Goal: Task Accomplishment & Management: Manage account settings

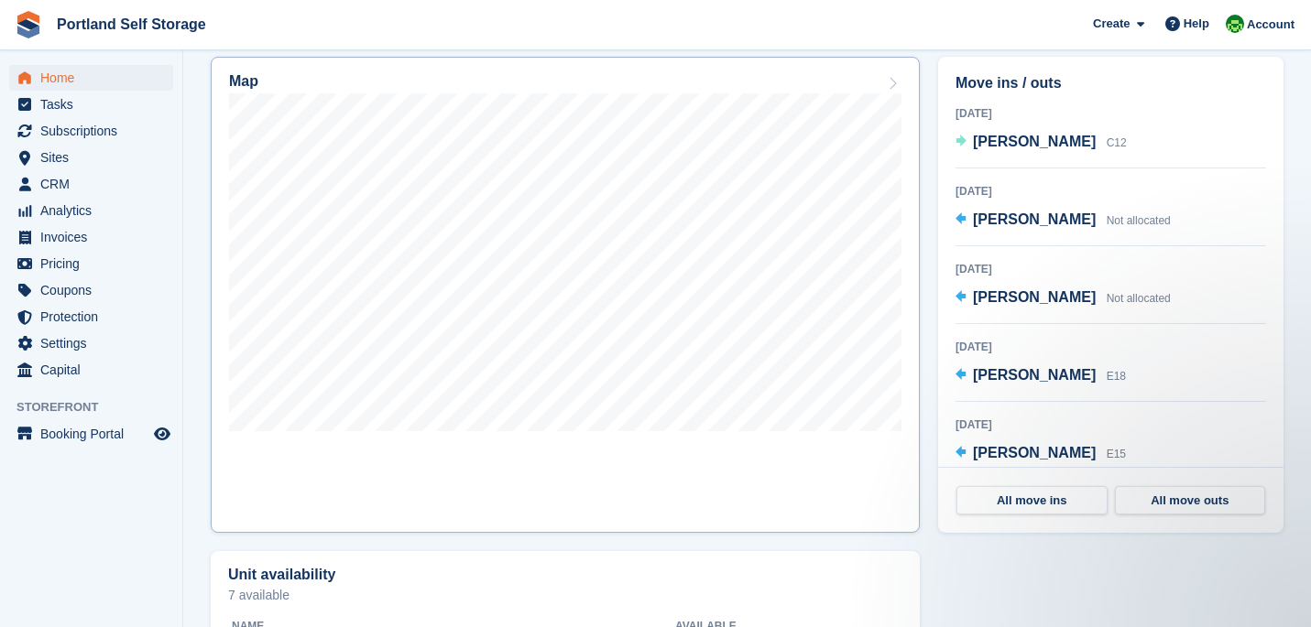
scroll to position [538, 0]
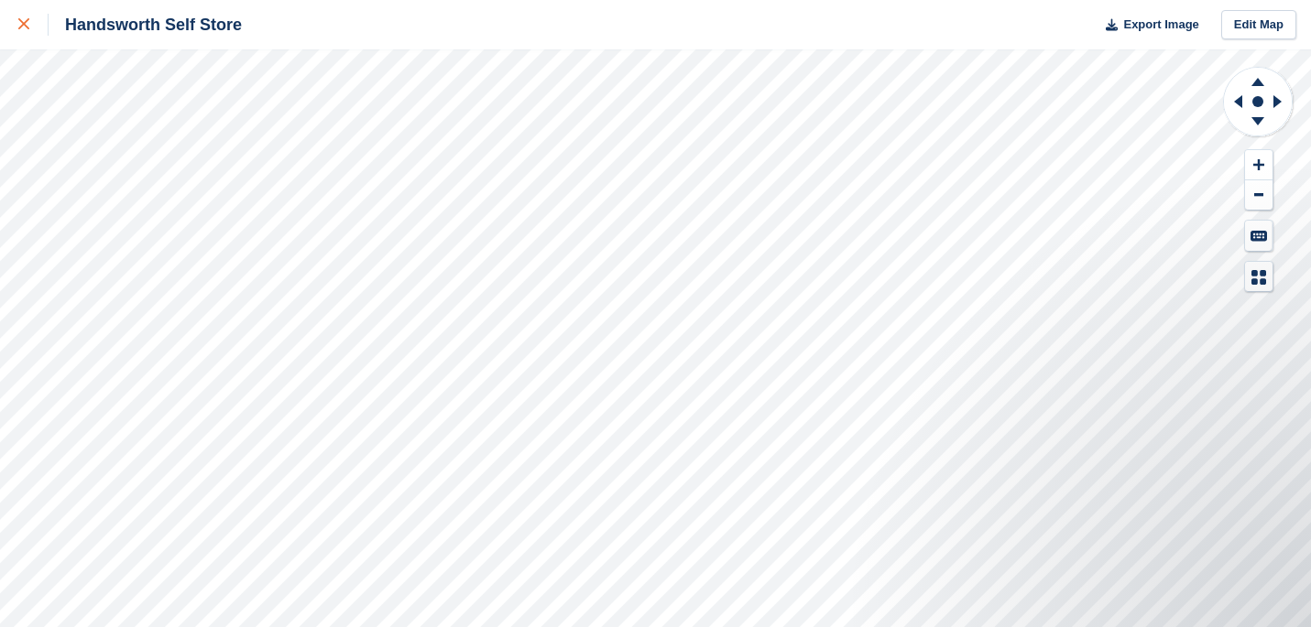
click at [29, 26] on div at bounding box center [33, 25] width 30 height 22
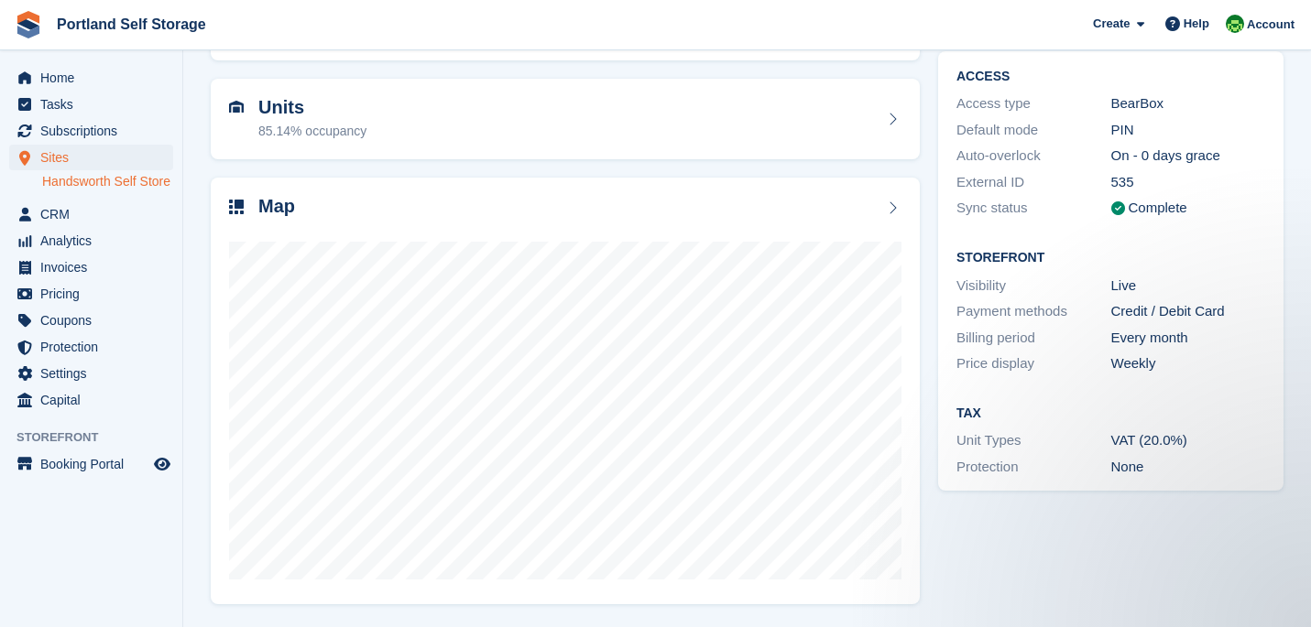
scroll to position [153, 0]
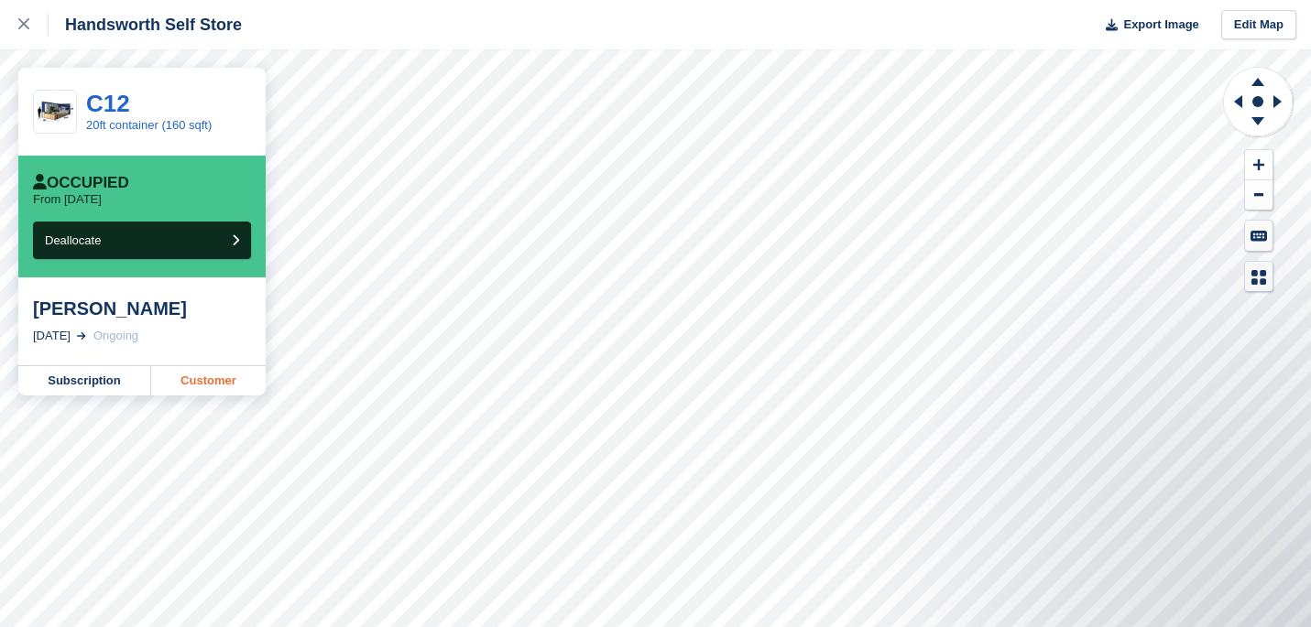
click at [190, 387] on link "Customer" at bounding box center [208, 380] width 114 height 29
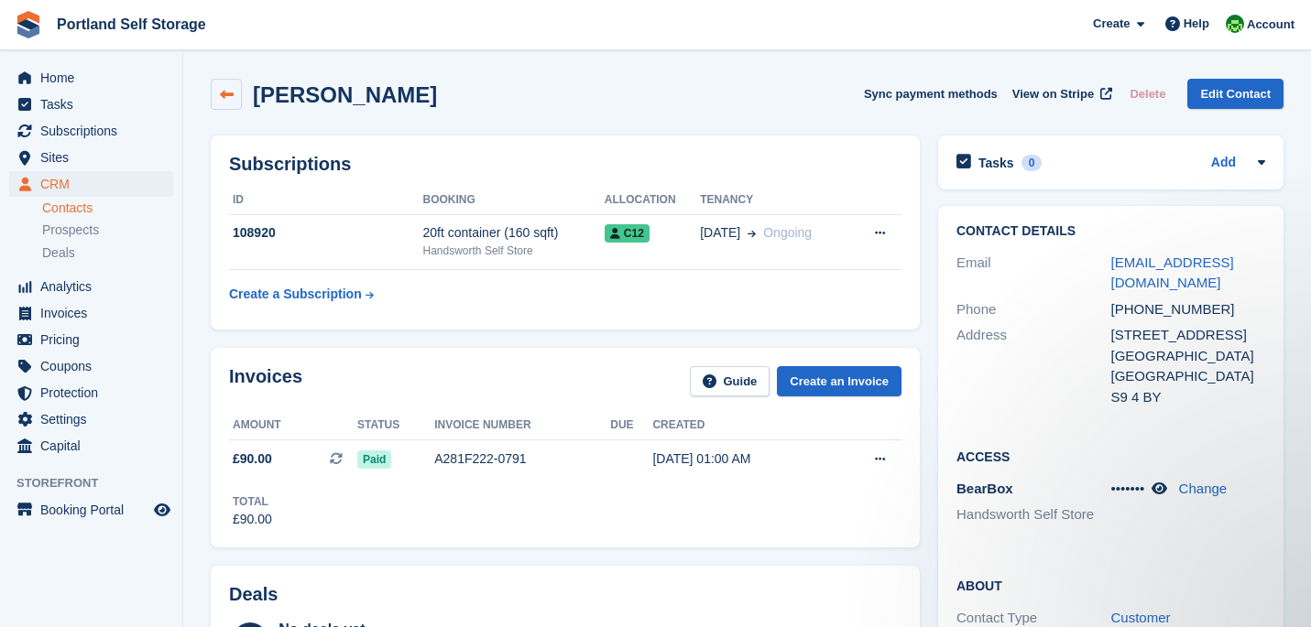
click at [224, 105] on link at bounding box center [226, 94] width 31 height 31
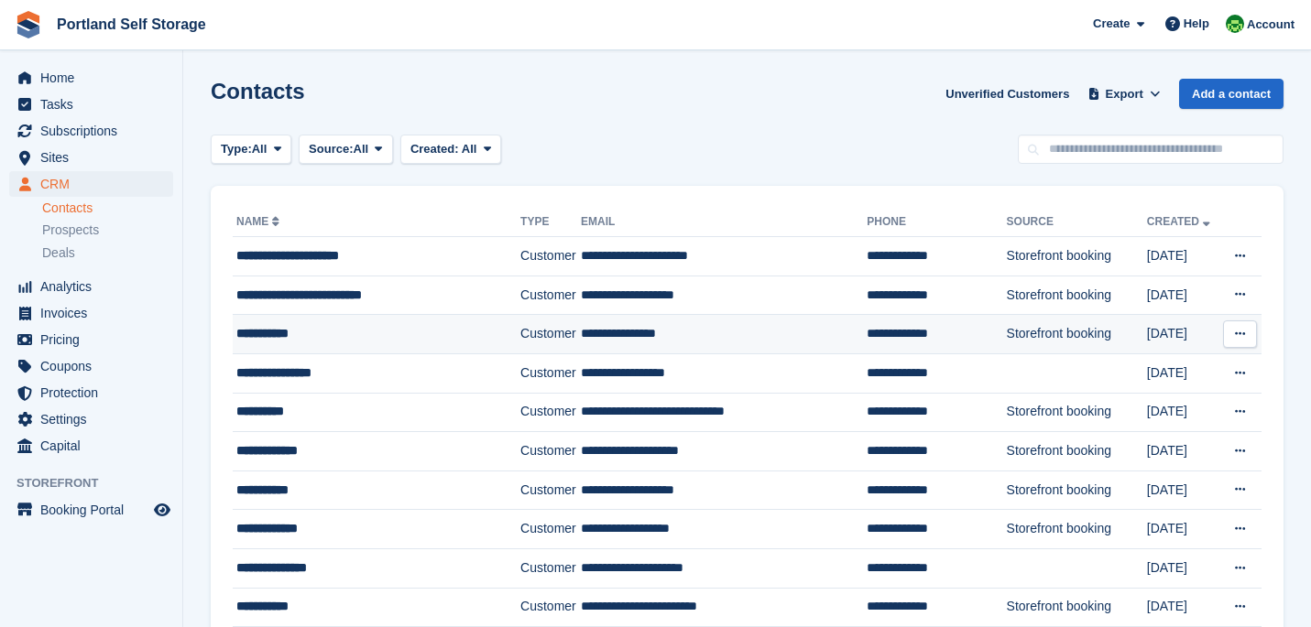
click at [287, 341] on div "**********" at bounding box center [366, 333] width 261 height 19
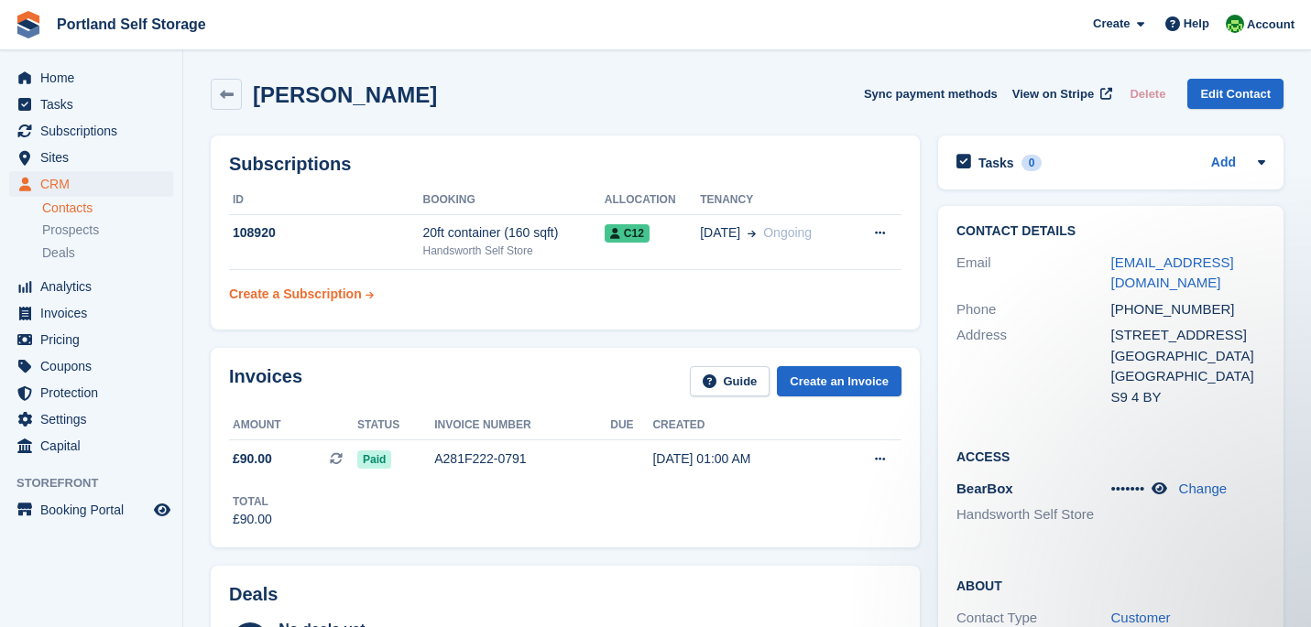
click at [319, 289] on div "Create a Subscription" at bounding box center [295, 294] width 133 height 19
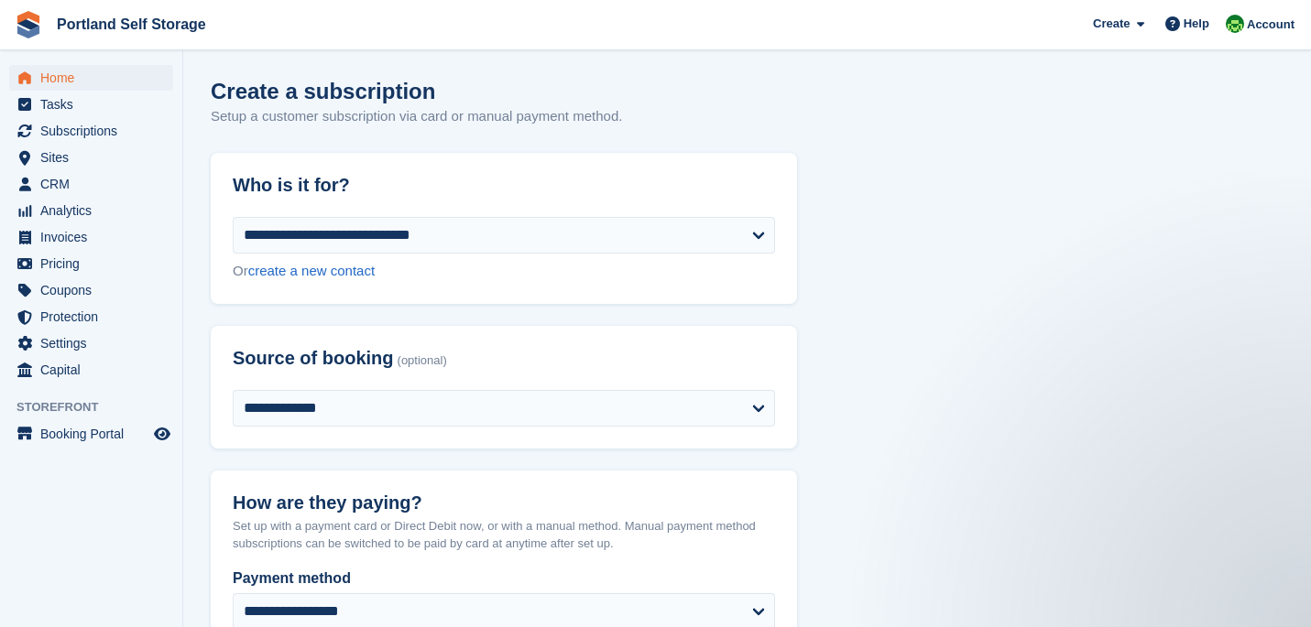
click at [80, 70] on span "Home" at bounding box center [95, 78] width 110 height 26
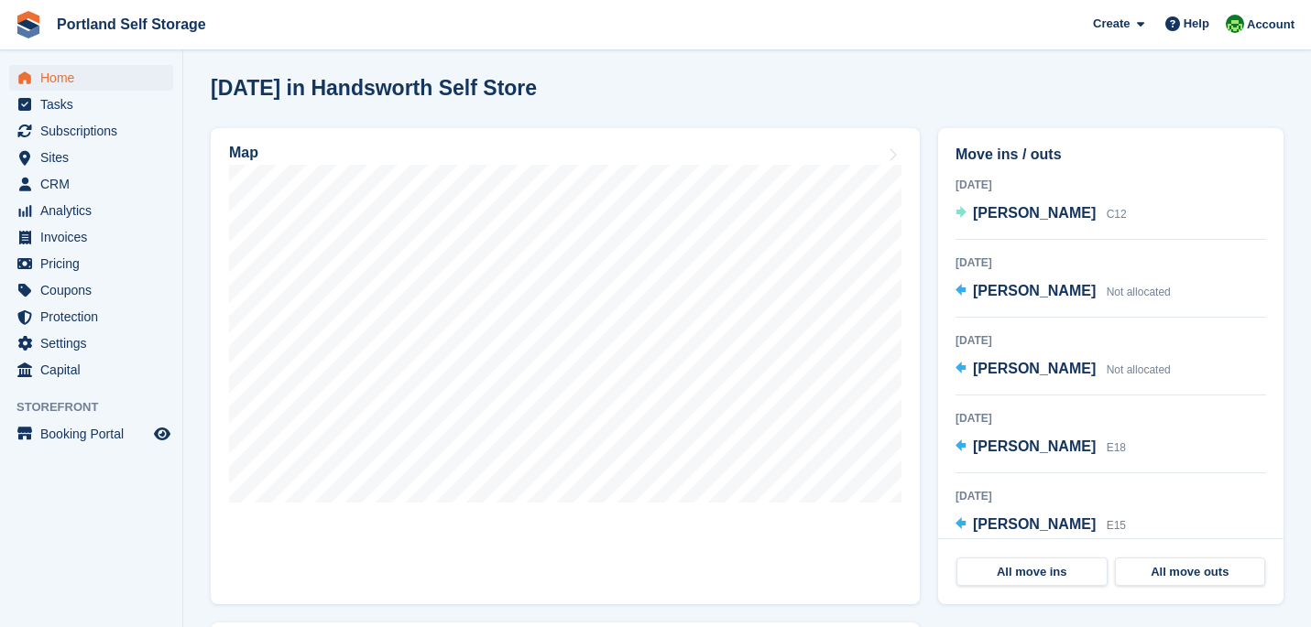
scroll to position [470, 0]
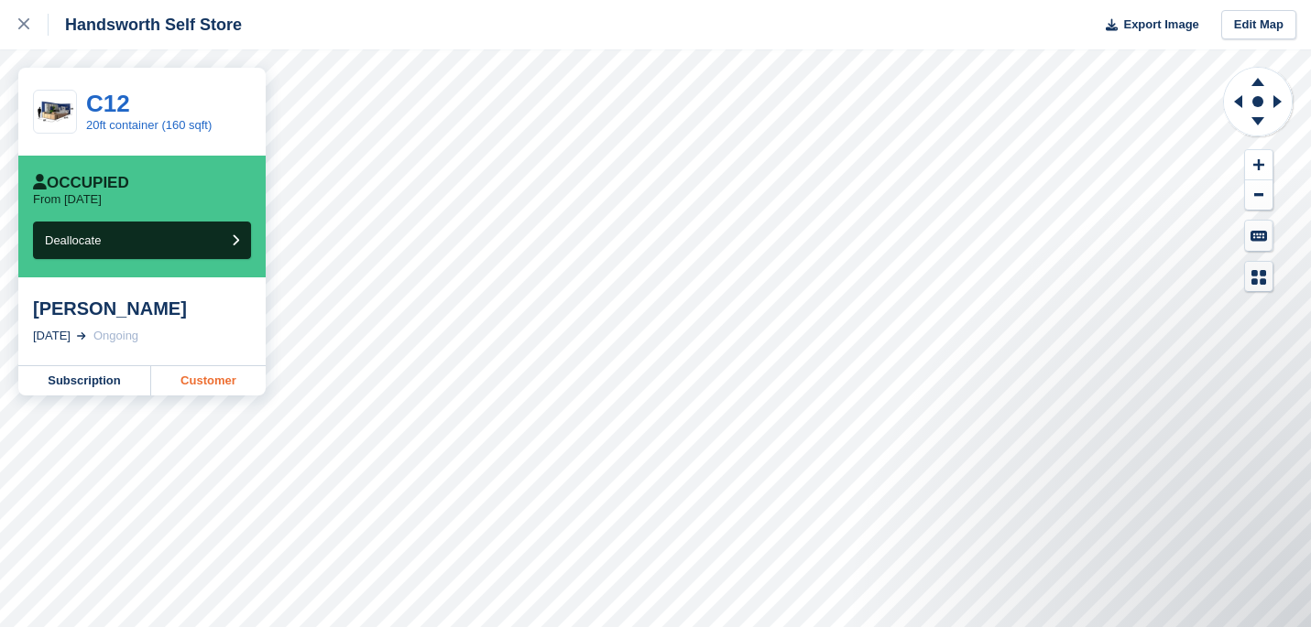
click at [213, 371] on link "Customer" at bounding box center [208, 380] width 114 height 29
click at [92, 375] on link "Subscription" at bounding box center [84, 380] width 133 height 29
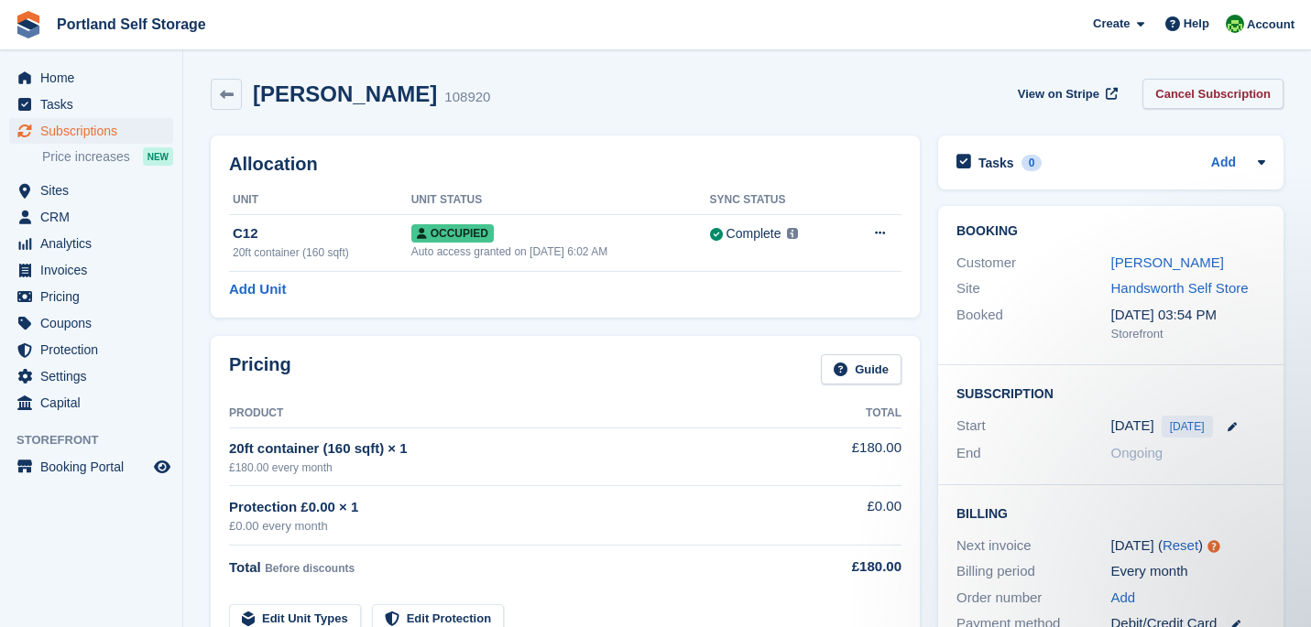
click at [1180, 91] on link "Cancel Subscription" at bounding box center [1212, 94] width 141 height 30
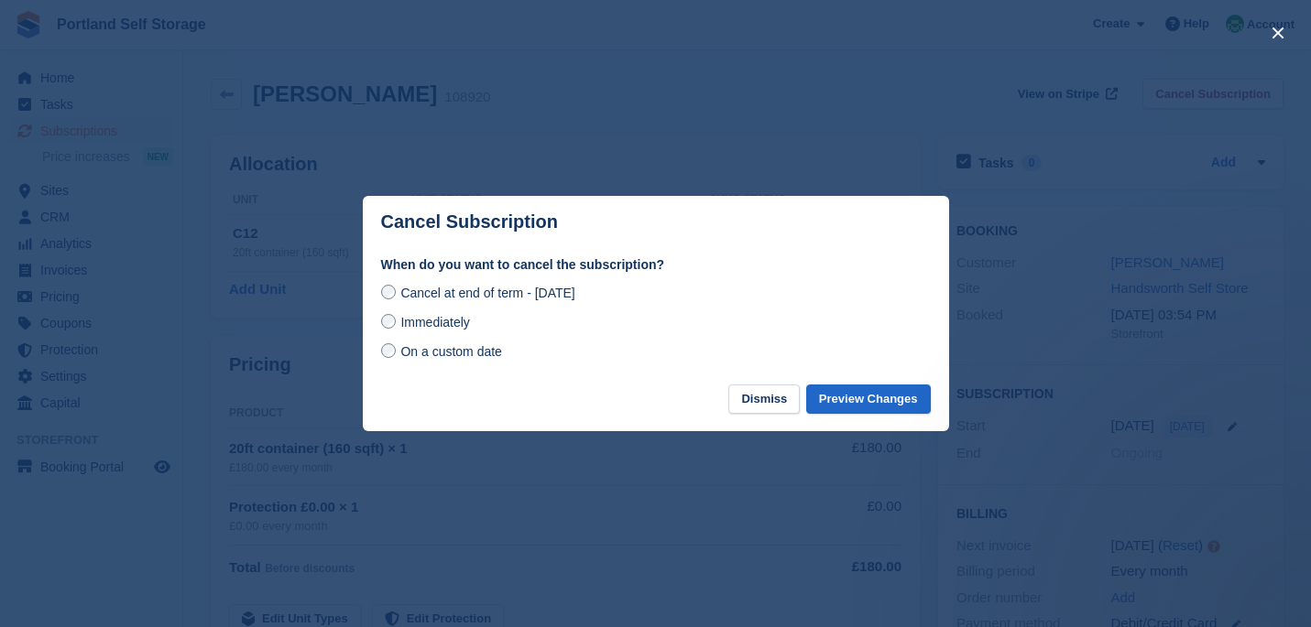
click at [469, 319] on span "Immediately" at bounding box center [434, 322] width 69 height 15
click at [873, 401] on button "Preview Changes" at bounding box center [868, 400] width 125 height 30
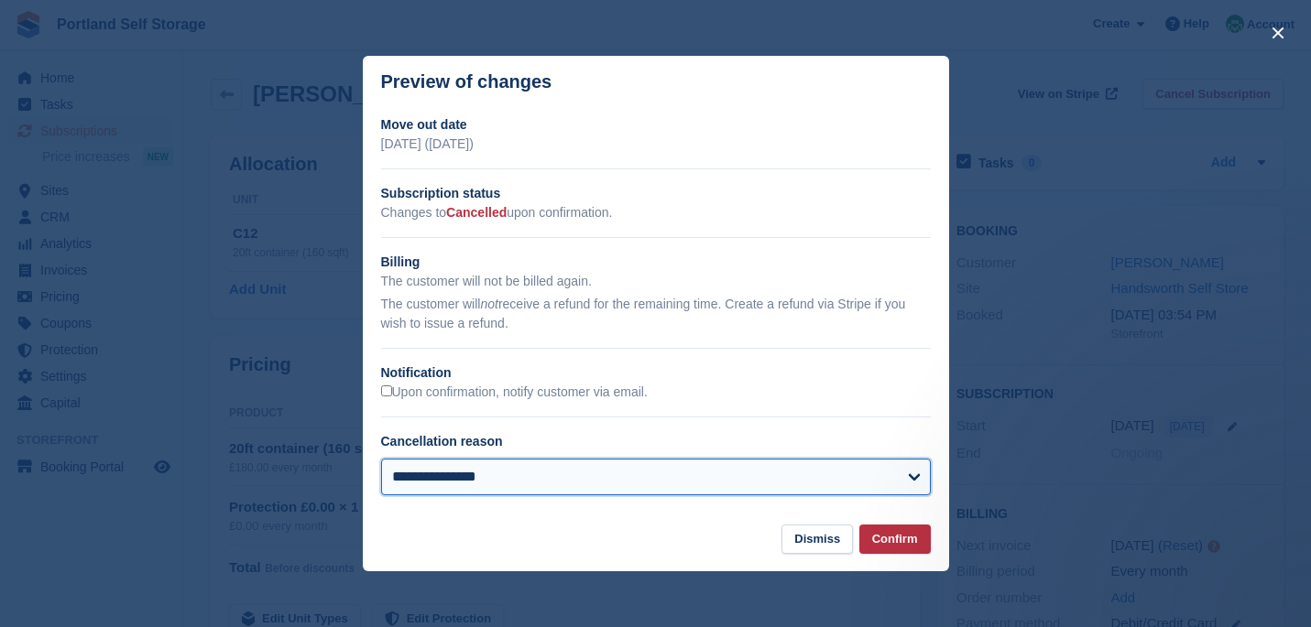
select select "**********"
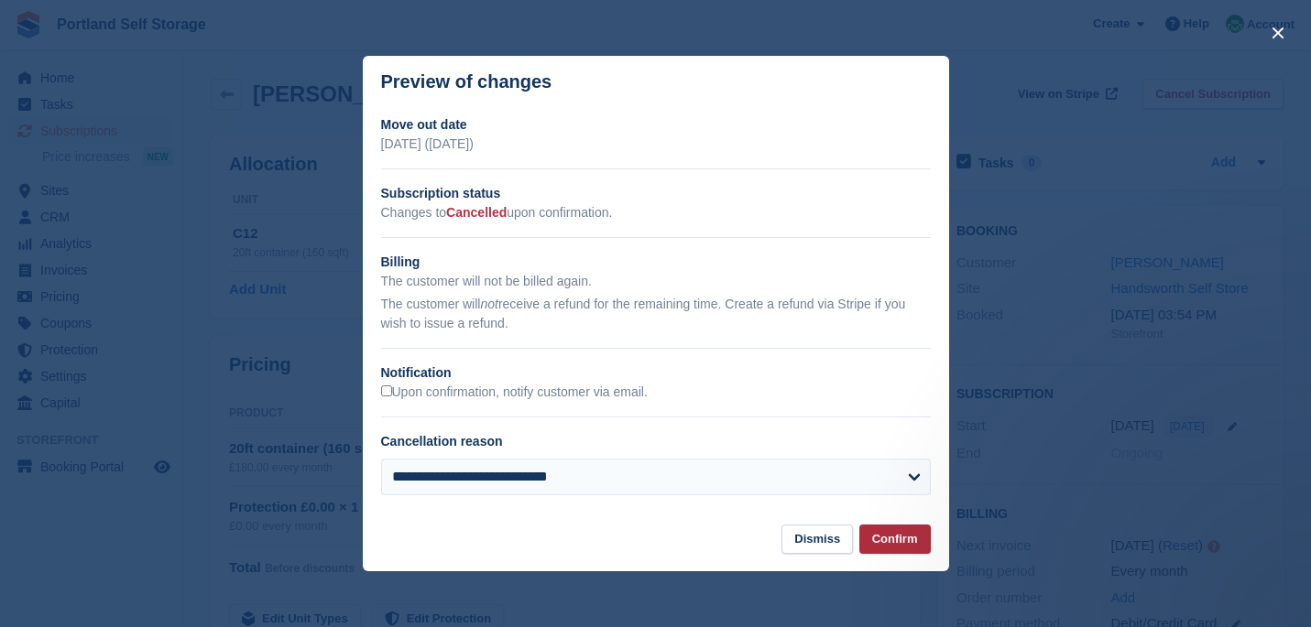
click at [895, 534] on button "Confirm" at bounding box center [894, 540] width 71 height 30
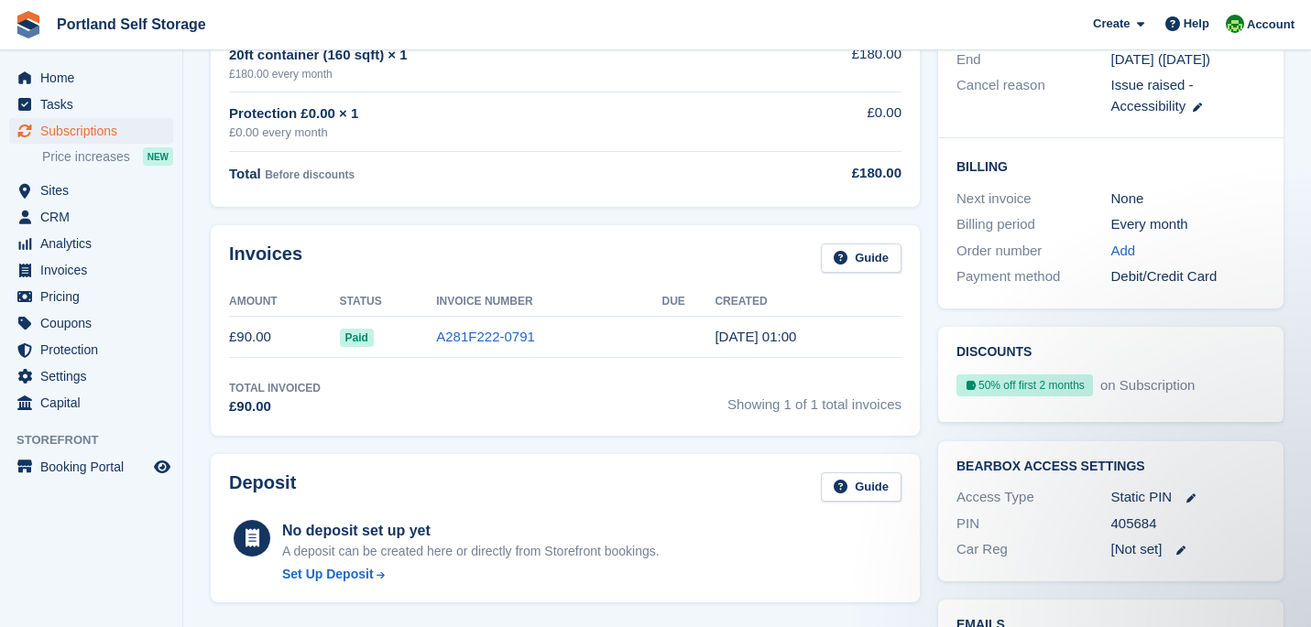
scroll to position [426, 0]
